Goal: Contribute content

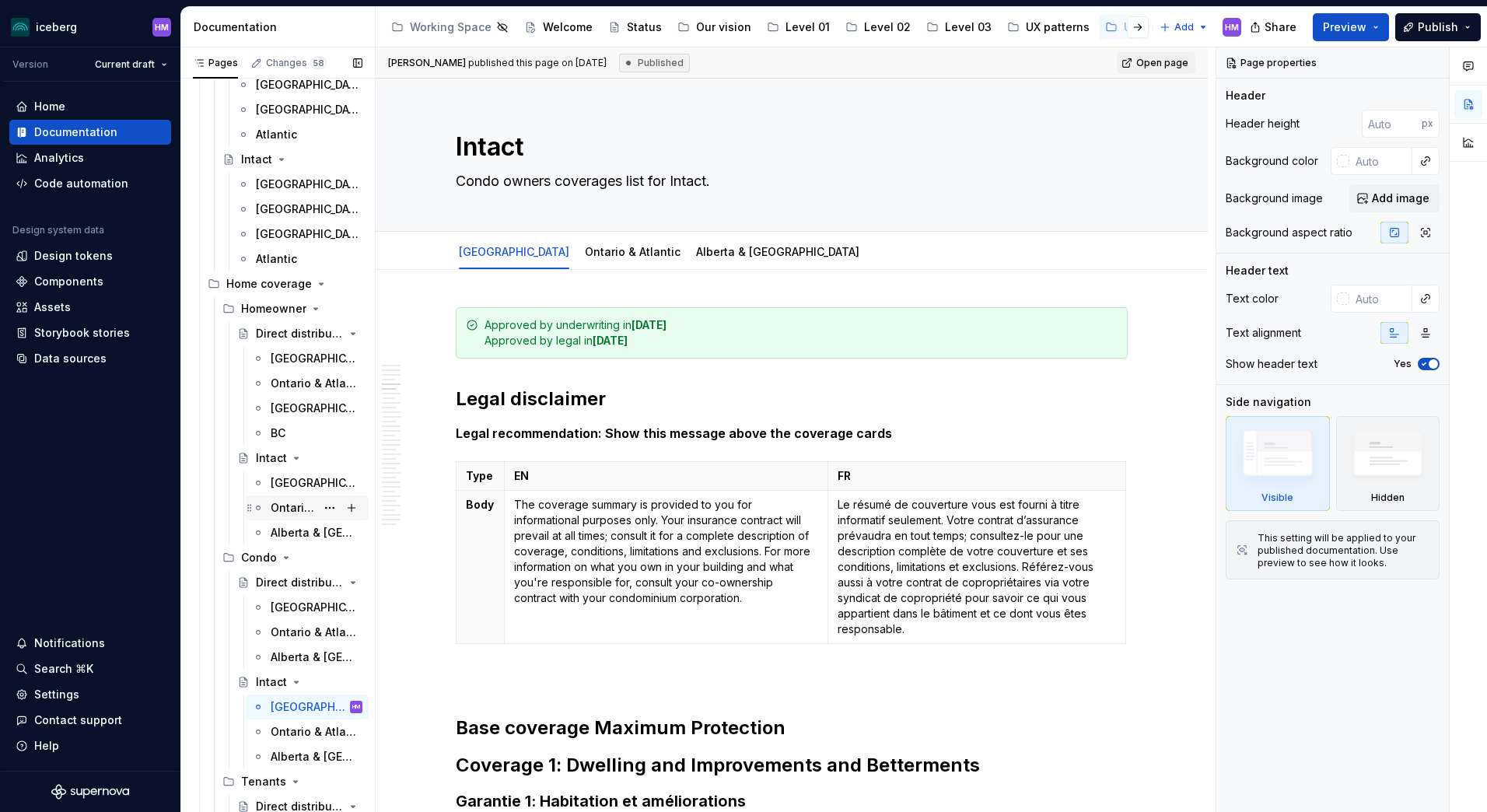
scroll to position [1711, 0]
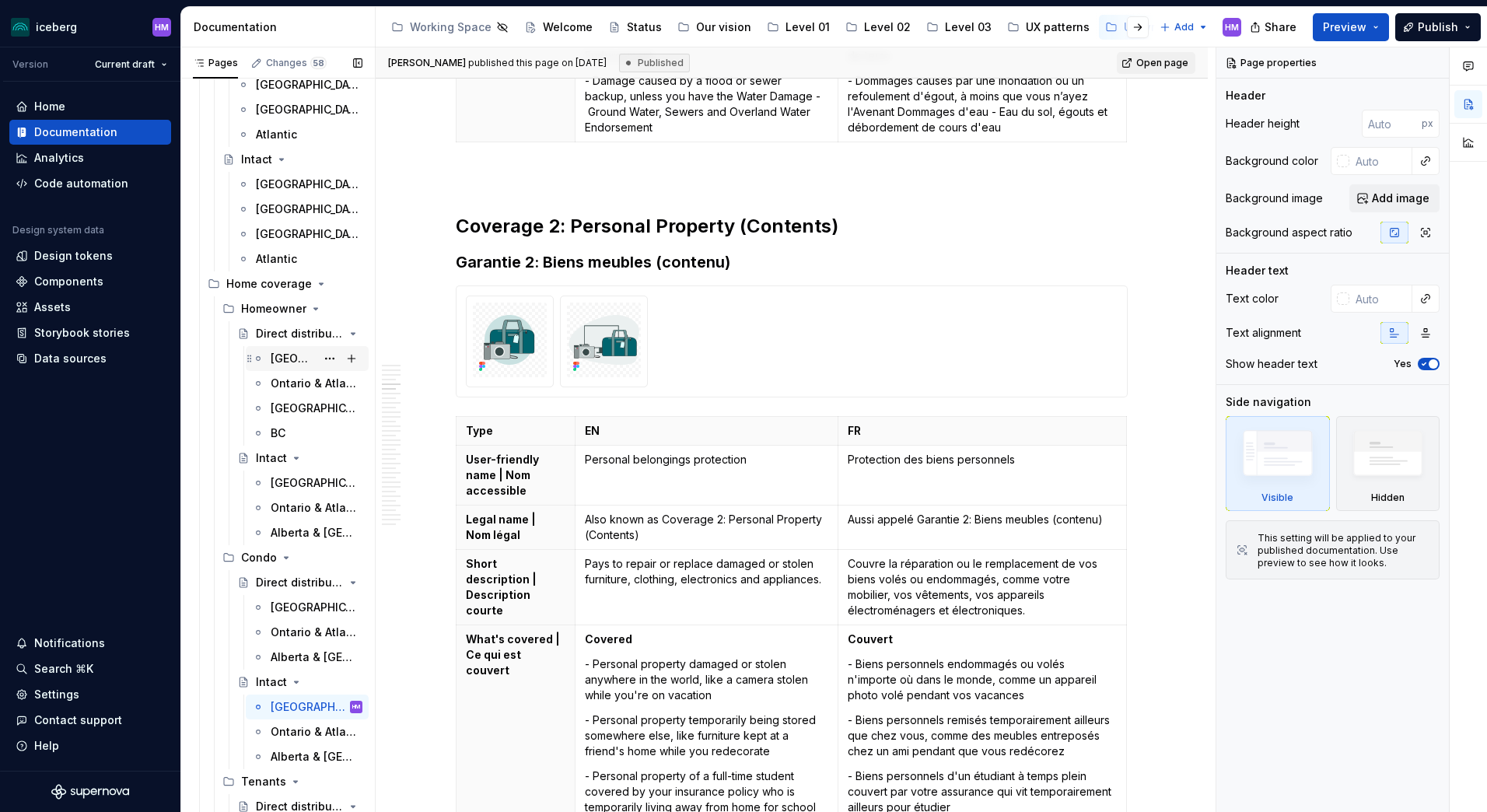
click at [283, 362] on div "[GEOGRAPHIC_DATA]" at bounding box center [293, 359] width 45 height 16
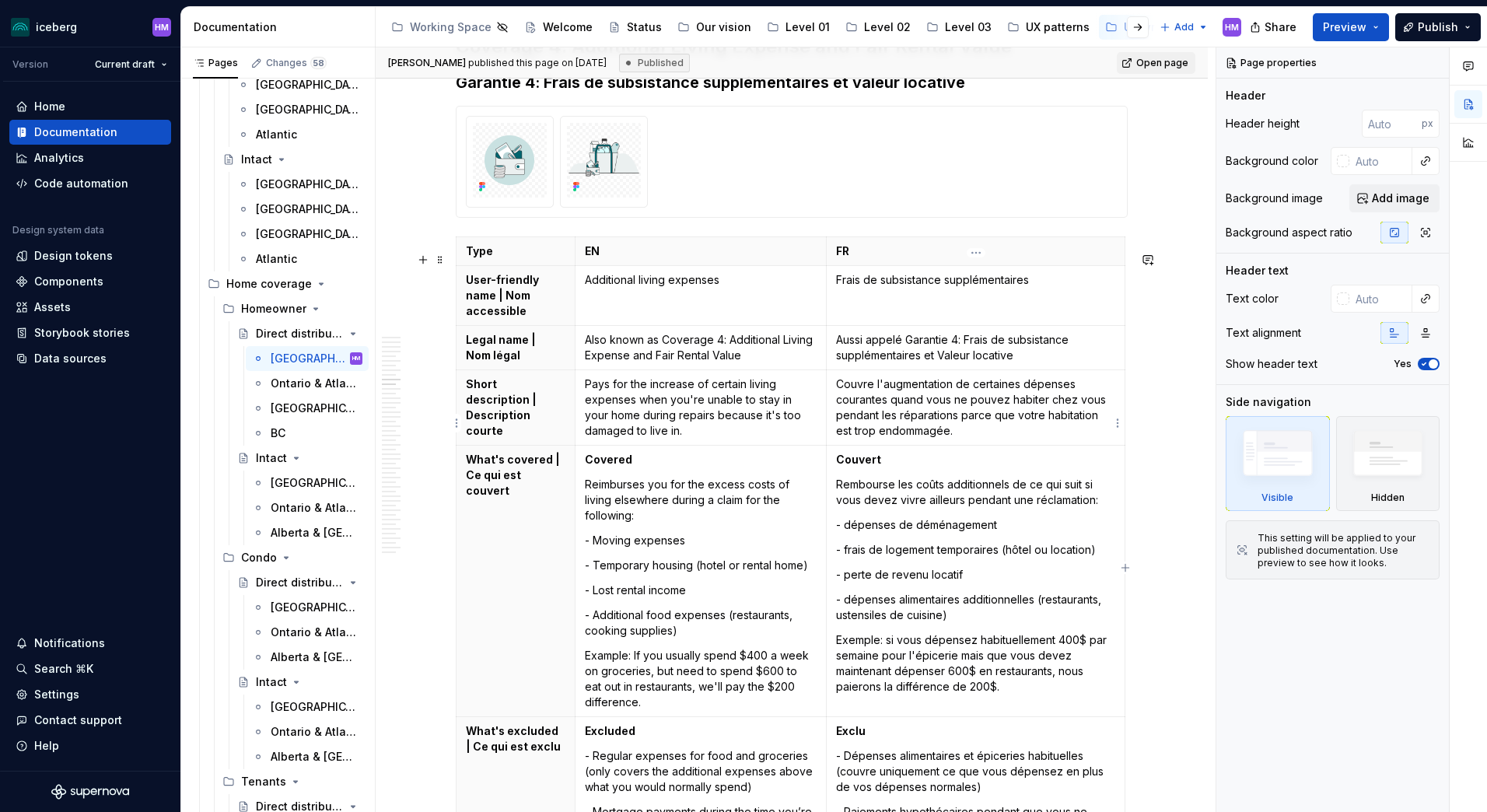
scroll to position [4278, 0]
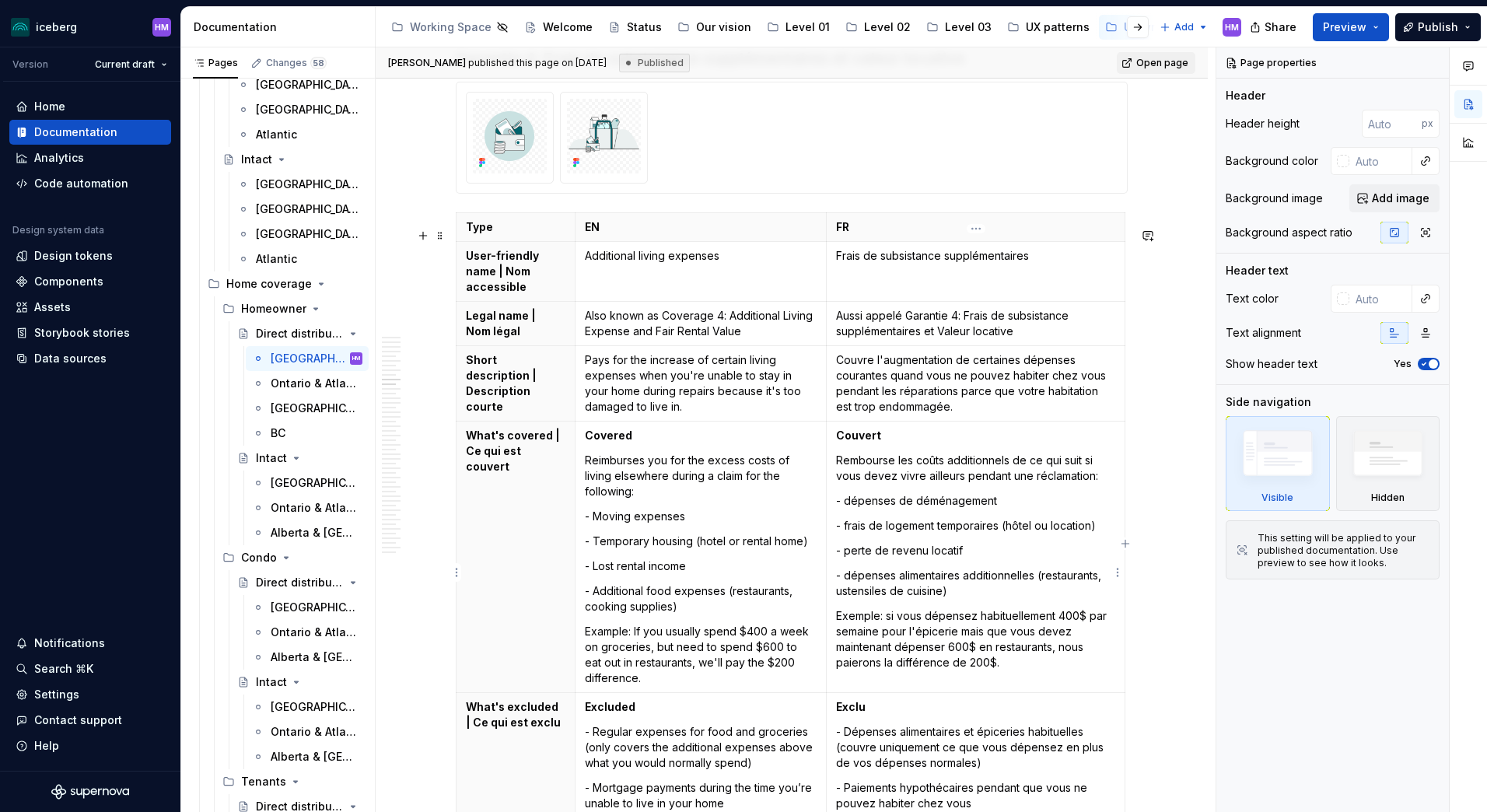
click at [886, 642] on p "Exemple: si vous dépensez habituellement 400$ par semaine pour l'épicerie mais …" at bounding box center [976, 639] width 279 height 63
type textarea "*"
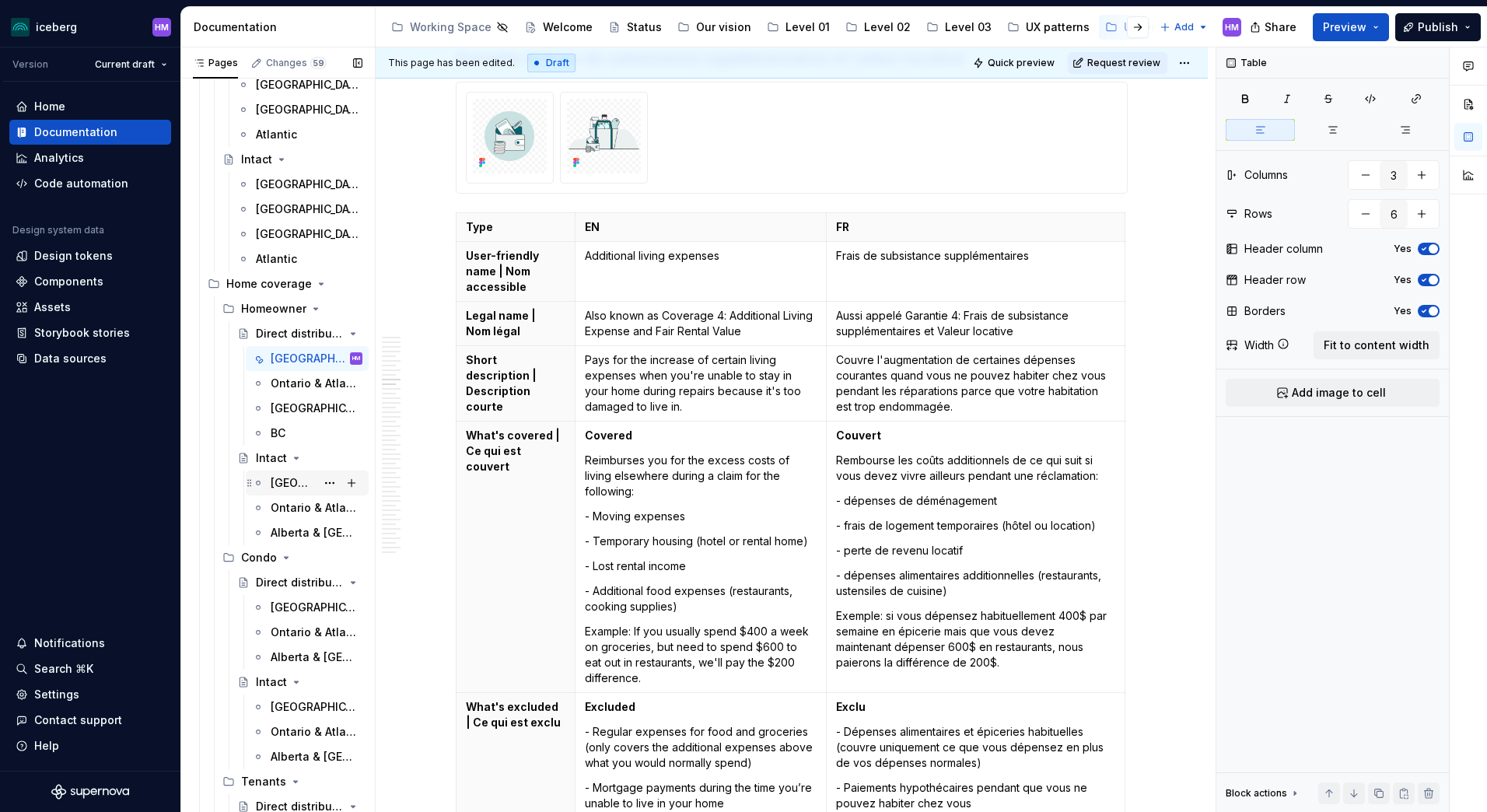
click at [291, 483] on div "[GEOGRAPHIC_DATA]" at bounding box center [293, 484] width 45 height 16
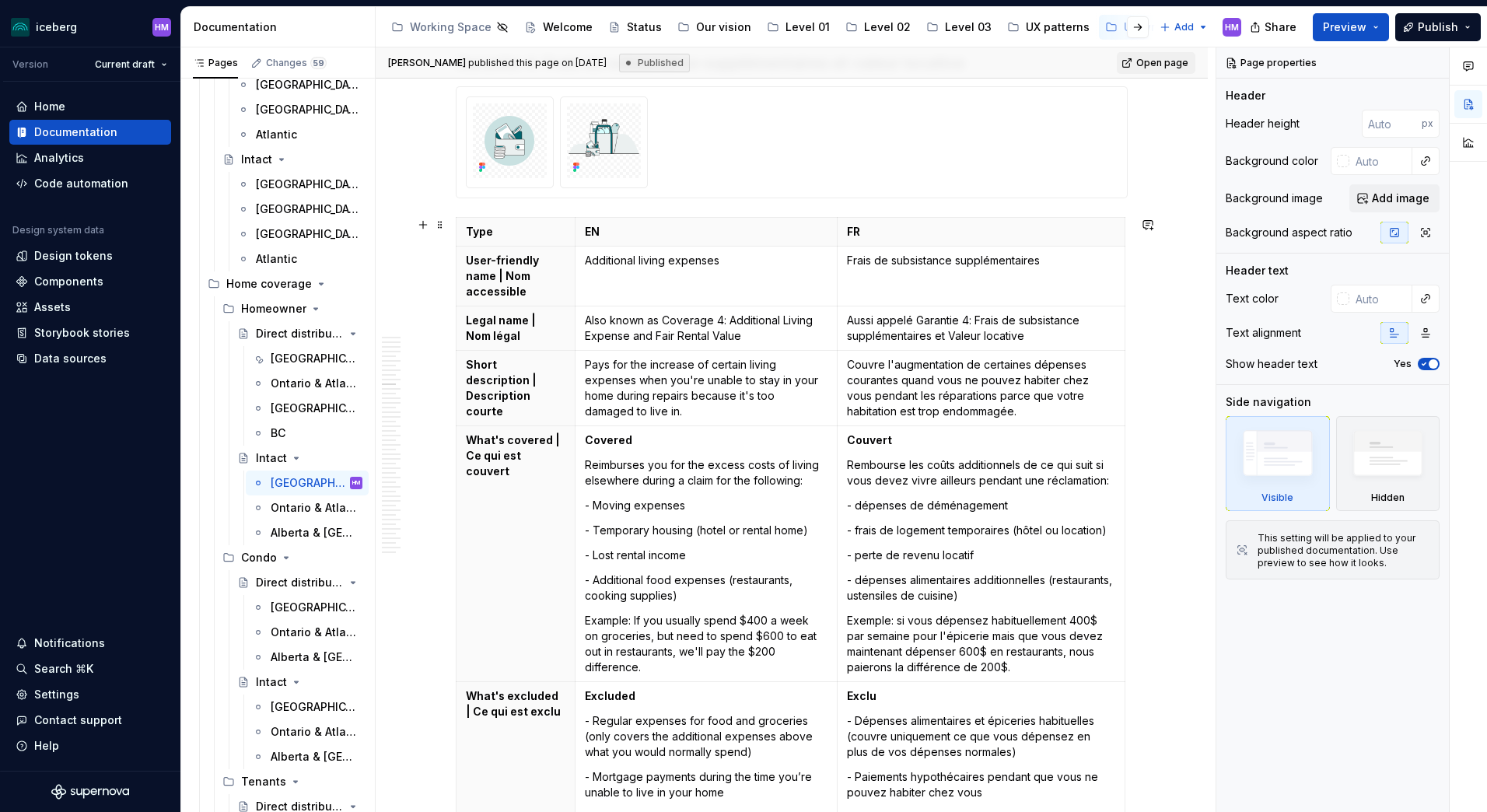
scroll to position [4278, 0]
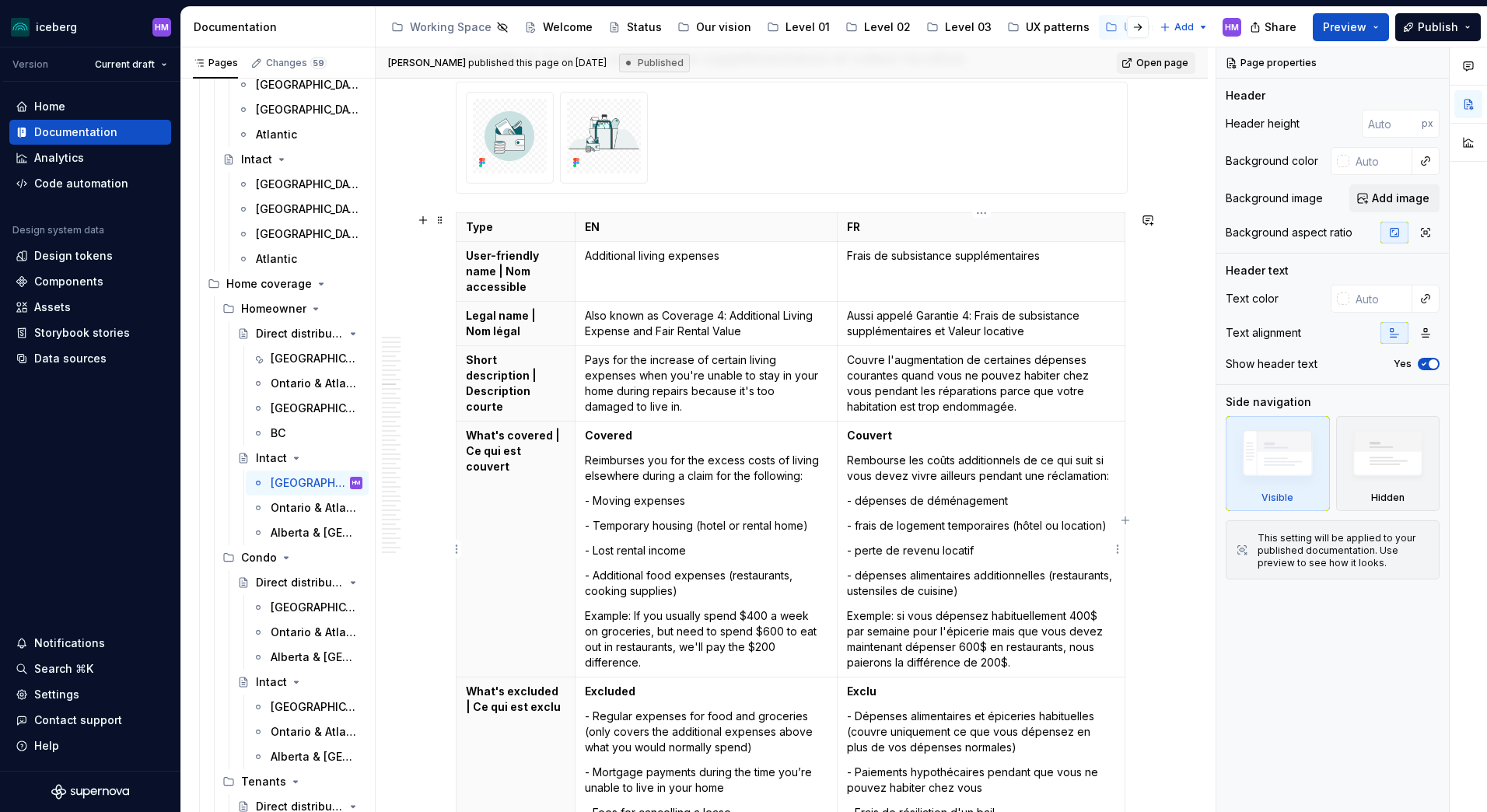
type textarea "*"
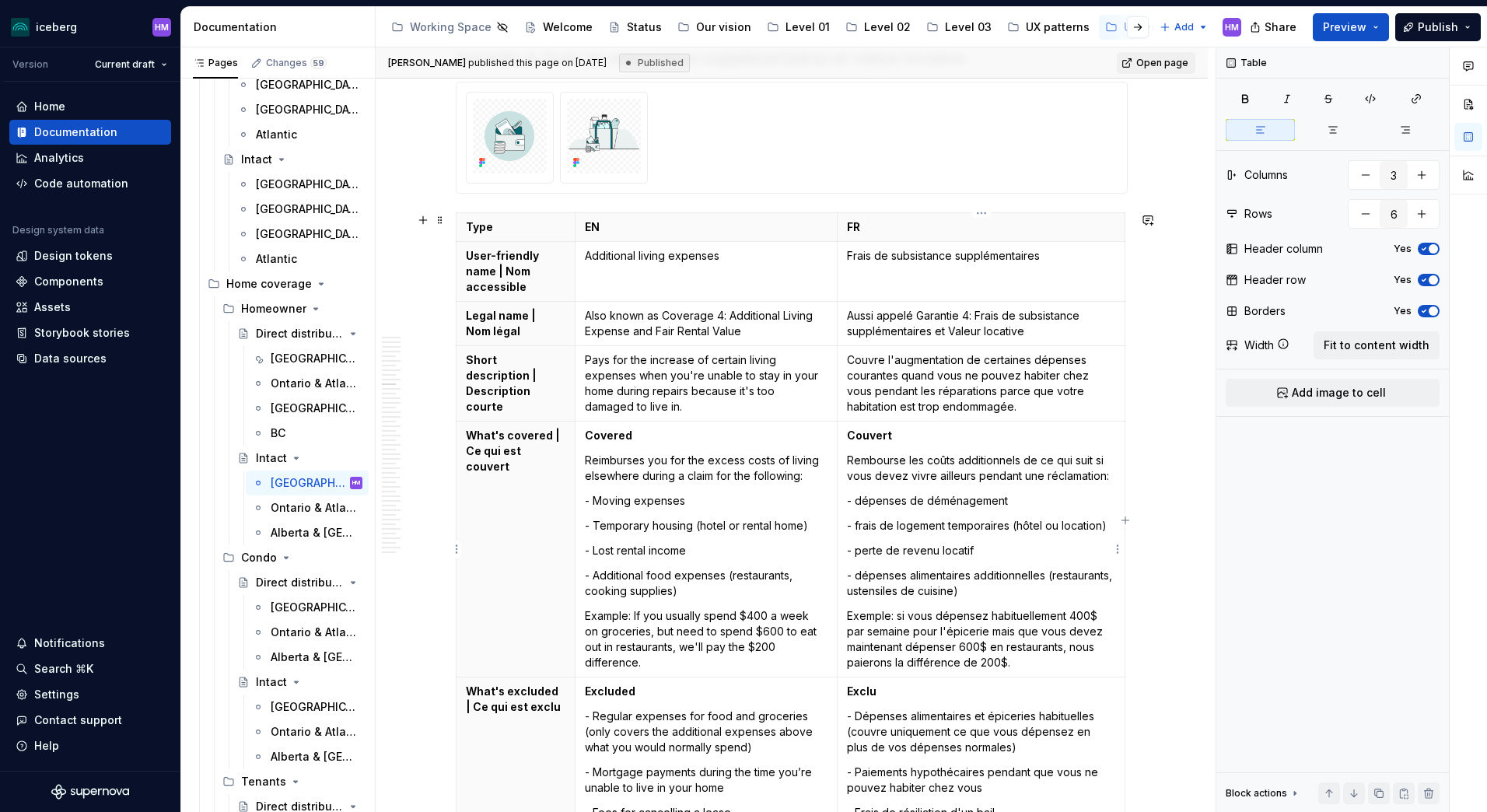
click at [916, 632] on p "Exemple: si vous dépensez habituellement 400$ par semaine pour l'épicerie mais …" at bounding box center [981, 639] width 268 height 63
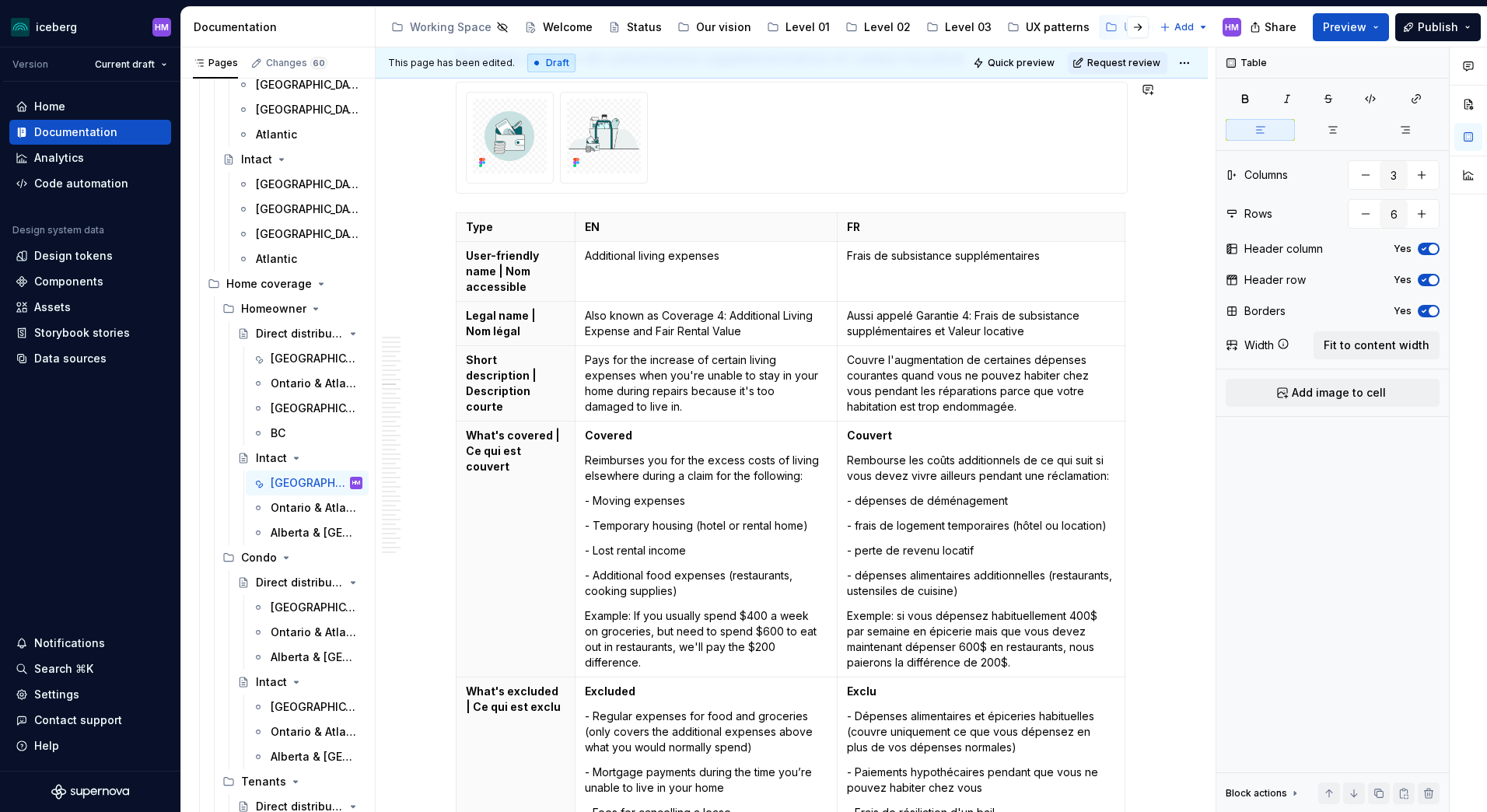
type textarea "*"
